Goal: Transaction & Acquisition: Purchase product/service

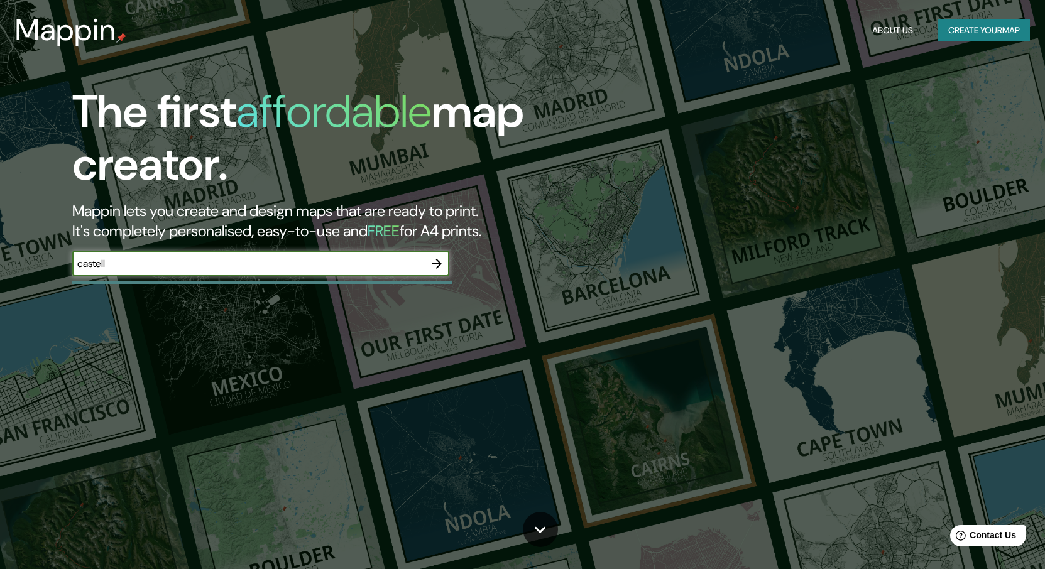
click at [303, 262] on input "castell" at bounding box center [248, 263] width 352 height 14
type input "[PERSON_NAME]"
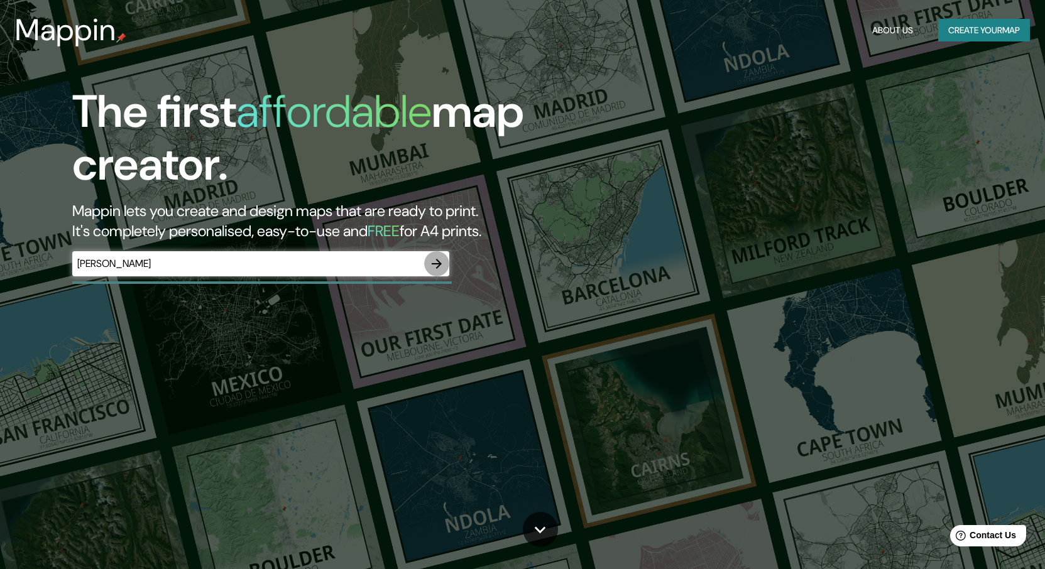
click at [439, 263] on icon "button" at bounding box center [437, 264] width 10 height 10
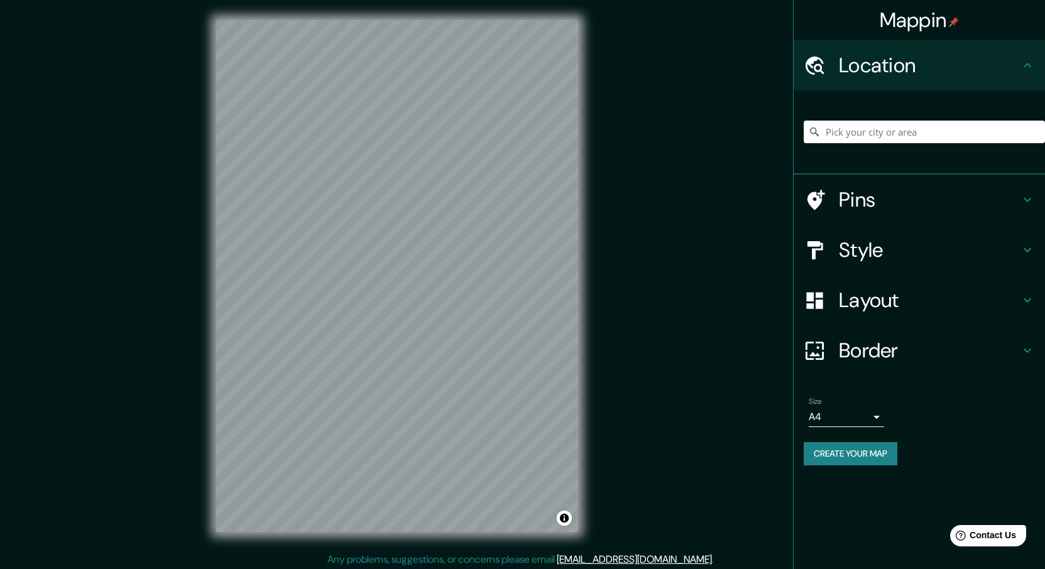
click at [709, 199] on div "Mappin Location Pins Style Layout Border Choose a border. Hint : you can make l…" at bounding box center [522, 286] width 1045 height 573
click at [38, 321] on div "Mappin Location Pins Style Layout Border Choose a border. Hint : you can make l…" at bounding box center [522, 286] width 1045 height 573
click at [80, 356] on div "Mappin Location Pins Style Layout Border Choose a border. Hint : you can make l…" at bounding box center [522, 286] width 1045 height 573
click at [163, 224] on div "Mappin Location Pins Style Layout Border Choose a border. Hint : you can make l…" at bounding box center [522, 286] width 1045 height 573
drag, startPoint x: 162, startPoint y: 224, endPoint x: 159, endPoint y: 242, distance: 17.9
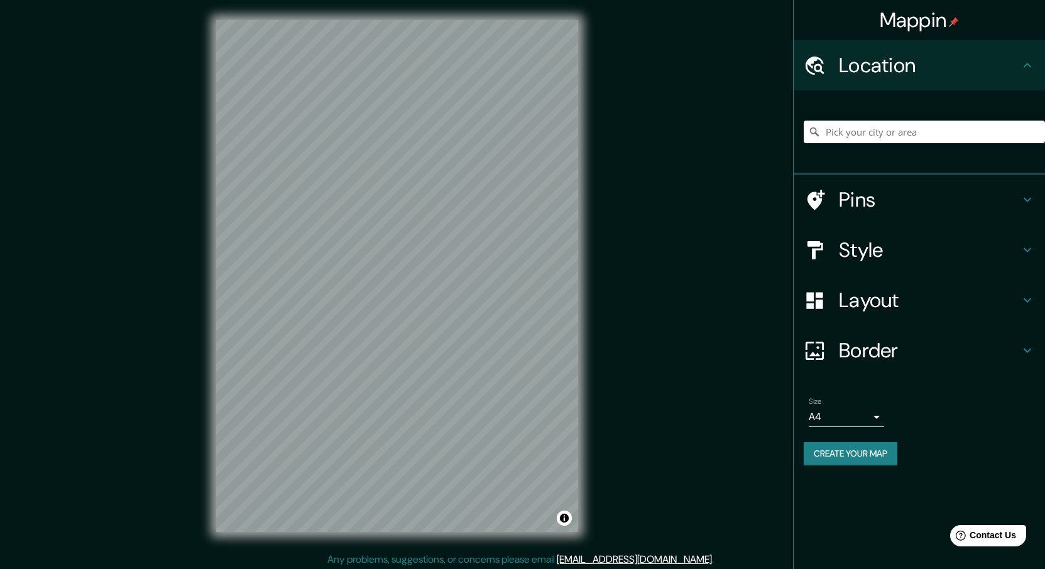
click at [150, 267] on div "Mappin Location Pins Style Layout Border Choose a border. Hint : you can make l…" at bounding box center [522, 286] width 1045 height 573
click at [187, 202] on div "Mappin Location Pins Style Layout Border Choose a border. Hint : you can make l…" at bounding box center [522, 286] width 1045 height 573
